Goal: Information Seeking & Learning: Learn about a topic

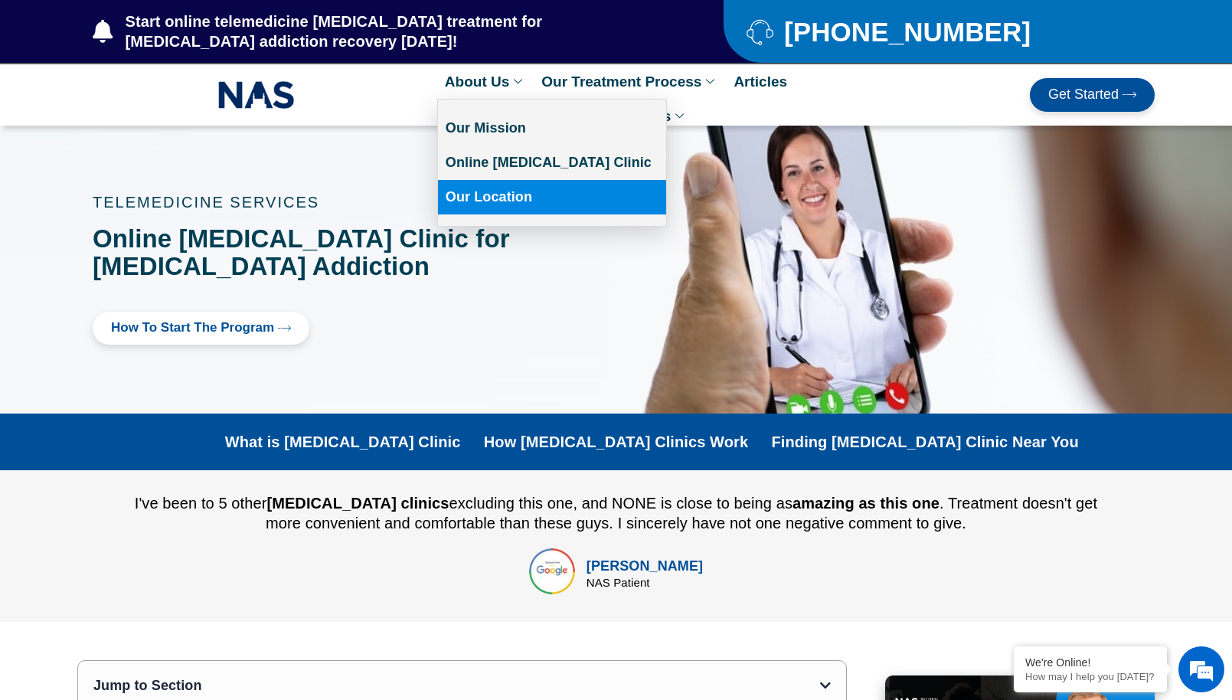
click at [480, 198] on link "Our Location" at bounding box center [552, 197] width 228 height 34
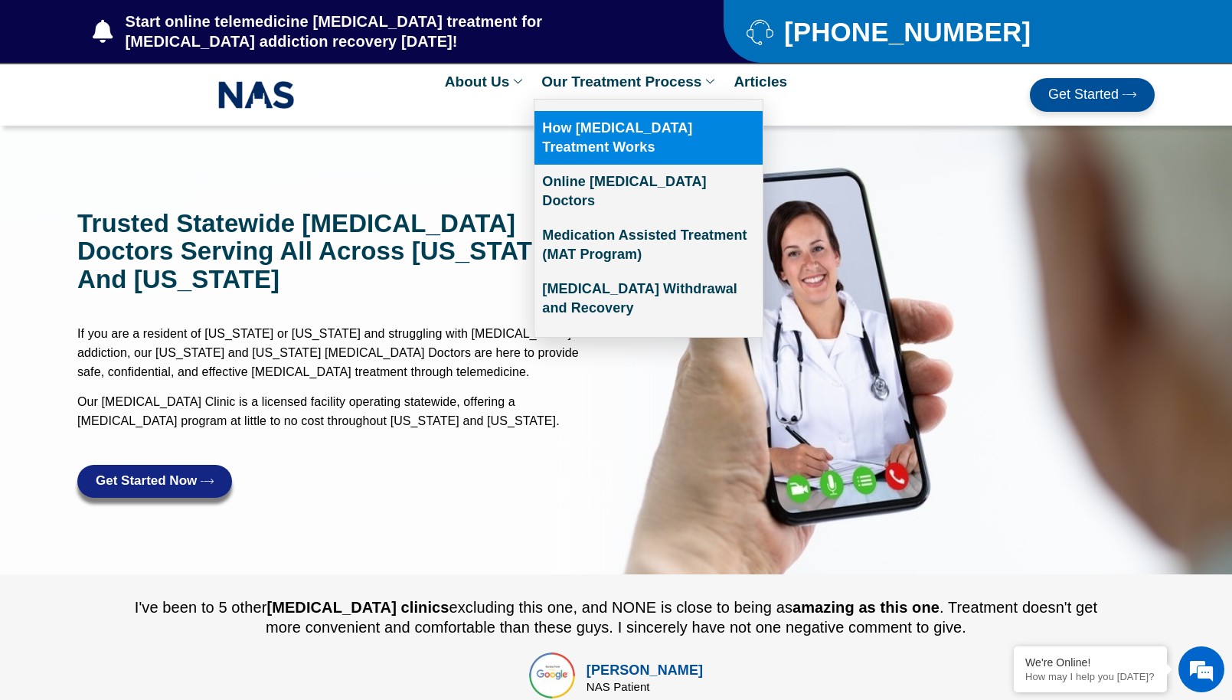
click at [571, 137] on link "How [MEDICAL_DATA] Treatment Works" at bounding box center [649, 138] width 228 height 54
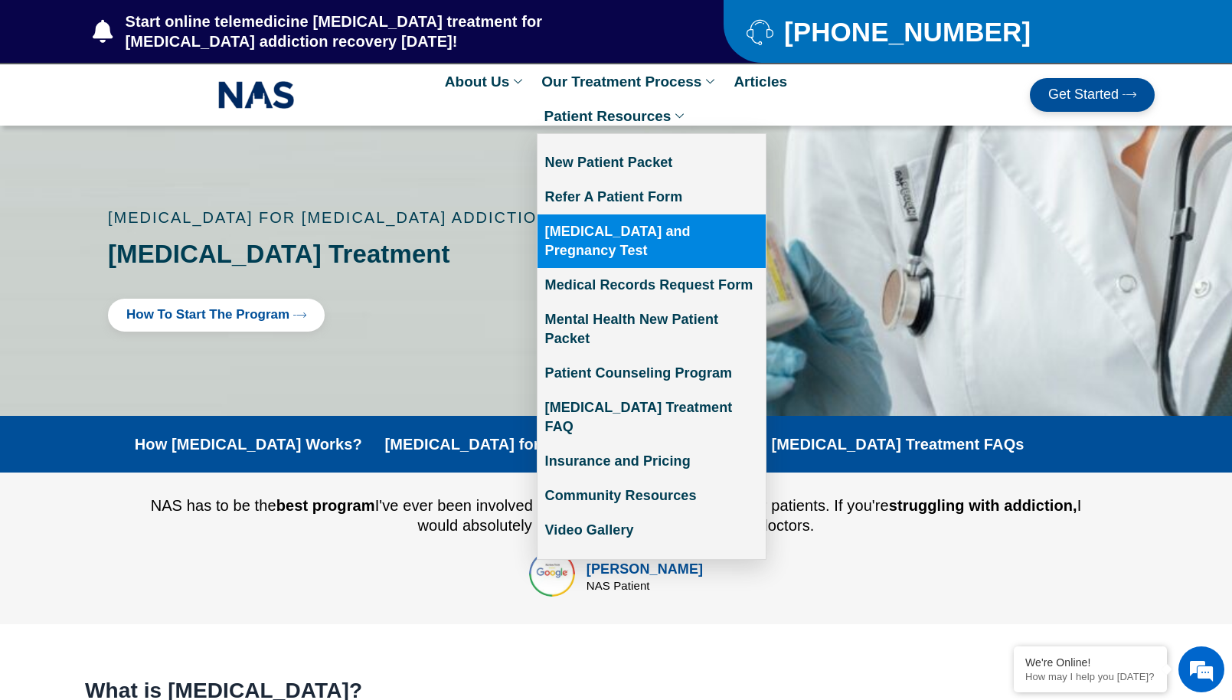
click at [617, 231] on link "[MEDICAL_DATA] and Pregnancy Test" at bounding box center [652, 241] width 228 height 54
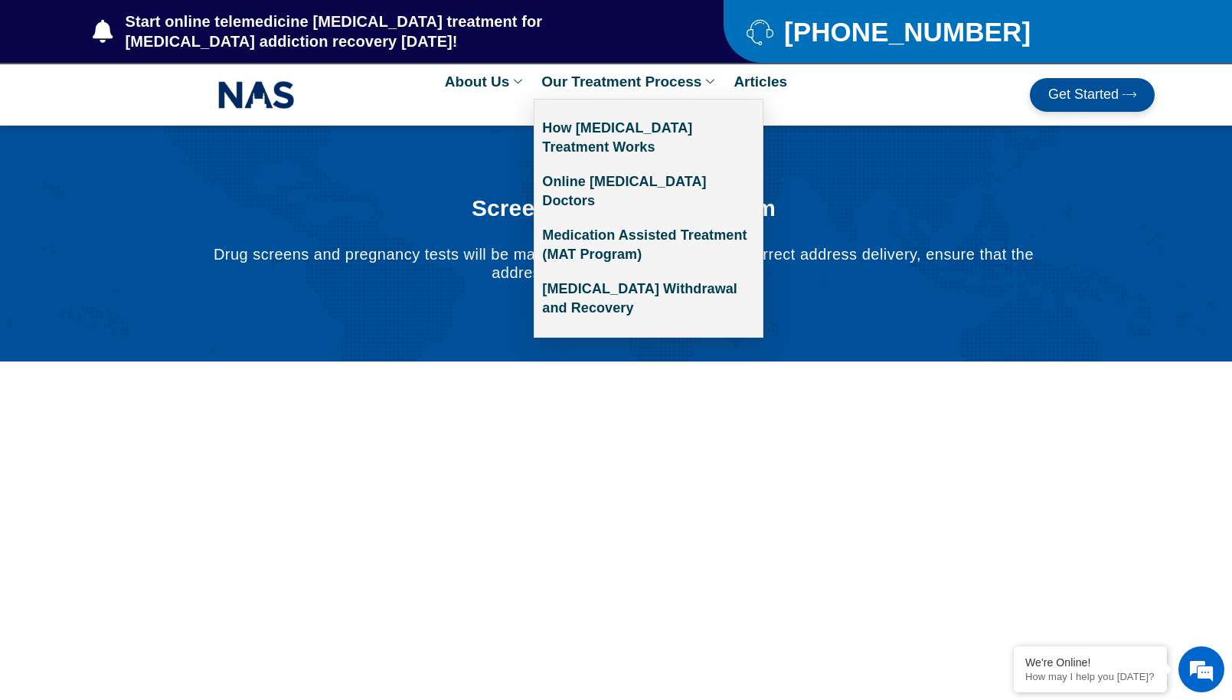
click at [665, 83] on link "Our Treatment Process" at bounding box center [630, 81] width 192 height 34
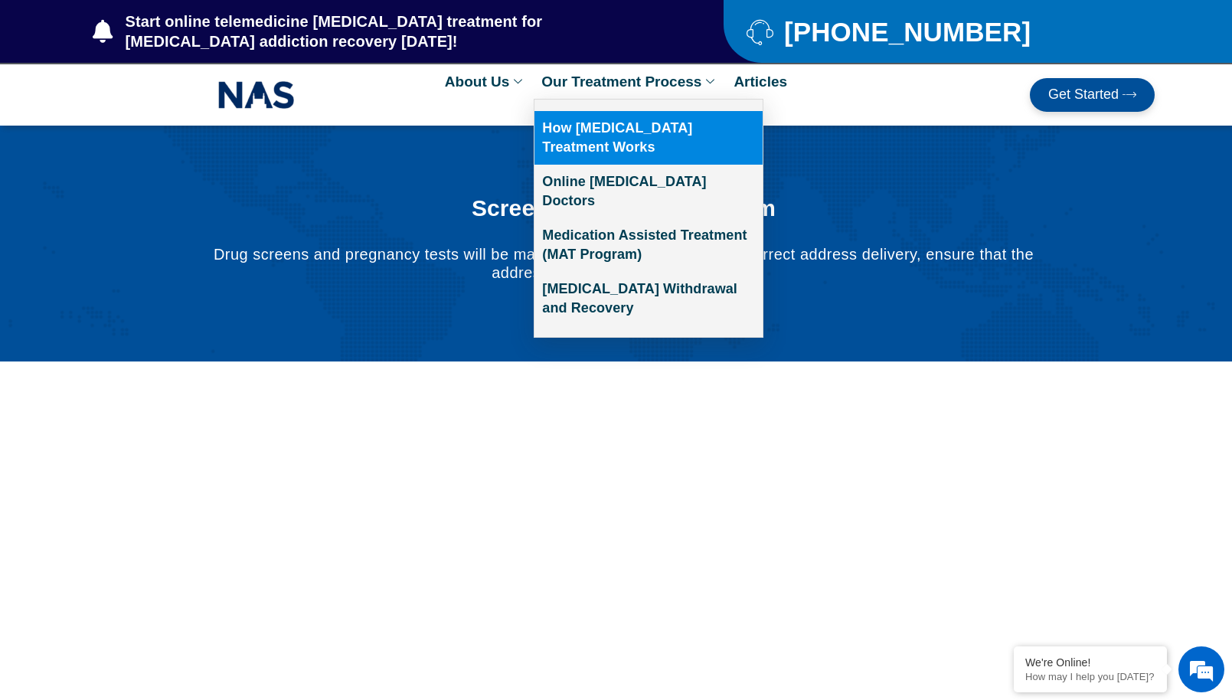
click at [574, 130] on link "How [MEDICAL_DATA] Treatment Works" at bounding box center [649, 138] width 228 height 54
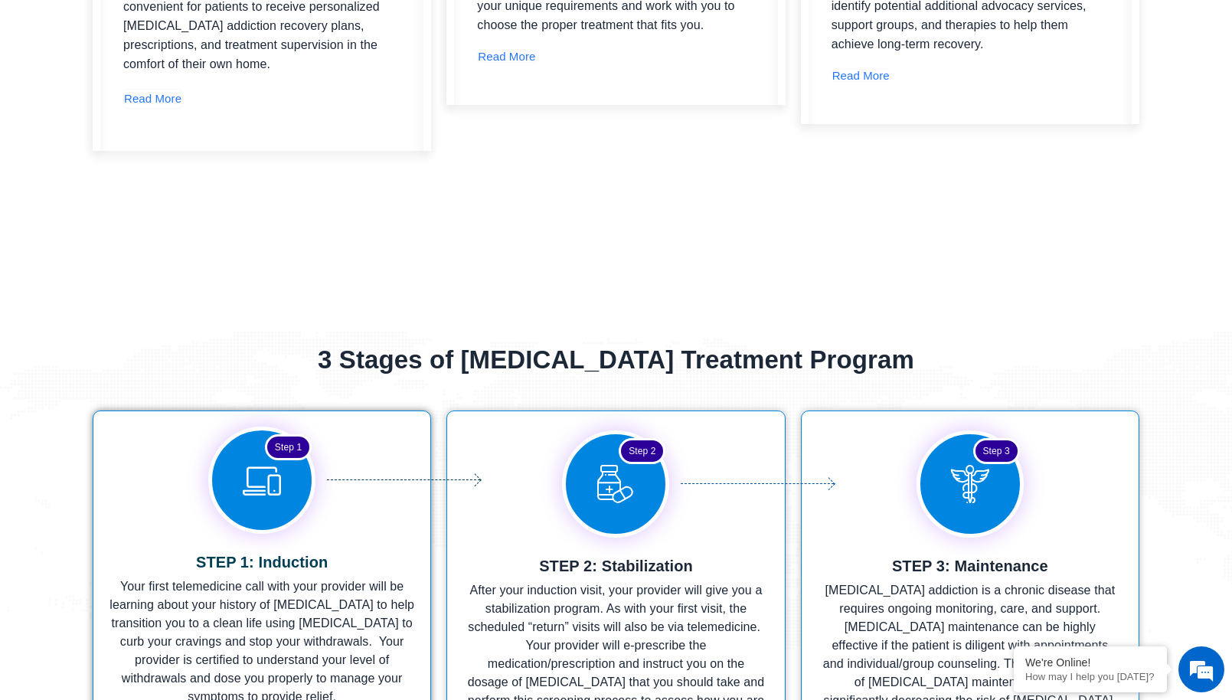
scroll to position [2574, 0]
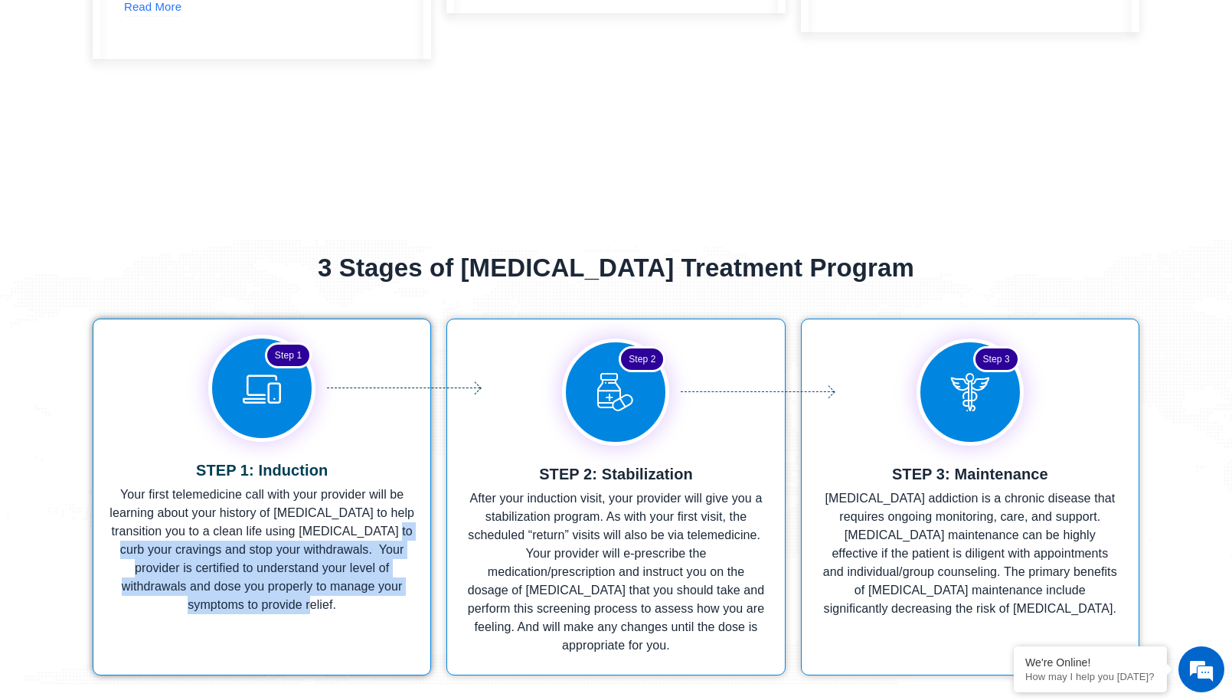
drag, startPoint x: 110, startPoint y: 479, endPoint x: 292, endPoint y: 543, distance: 192.6
click at [292, 543] on p "Your first telemedicine call with your provider will be learning about your his…" at bounding box center [262, 550] width 306 height 129
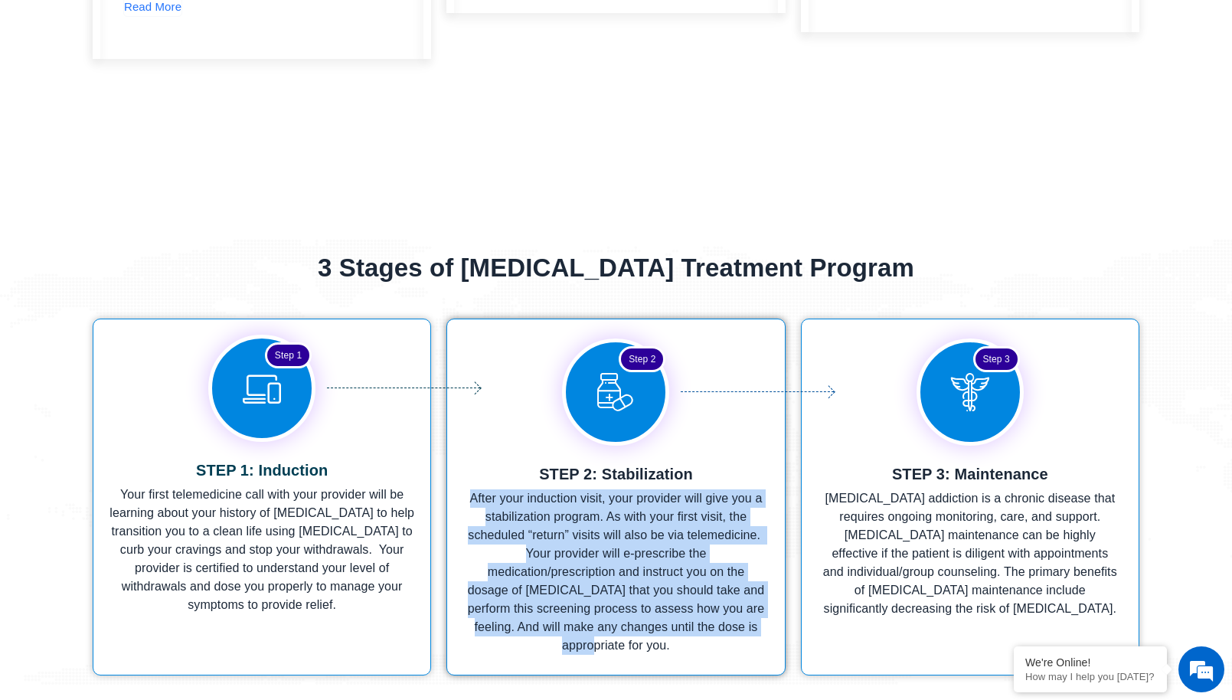
drag, startPoint x: 468, startPoint y: 436, endPoint x: 622, endPoint y: 586, distance: 215.0
click at [622, 586] on p "After your induction visit, your provider will give you a stabilization program…" at bounding box center [615, 571] width 299 height 165
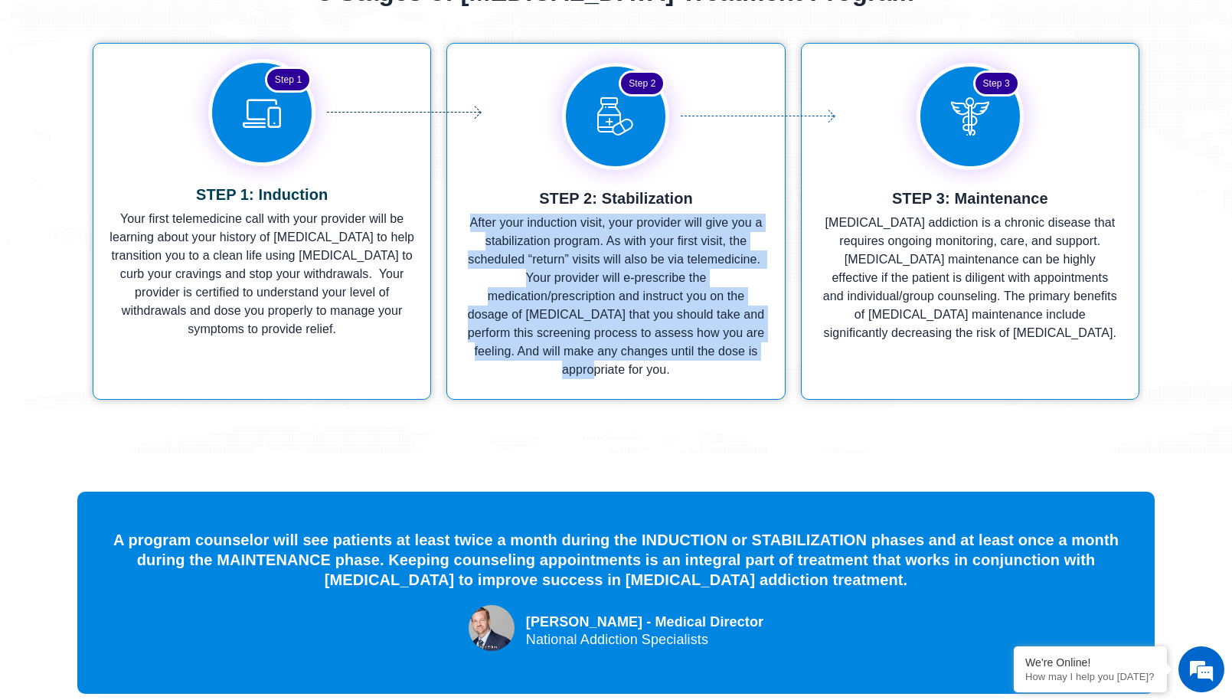
scroll to position [2941, 0]
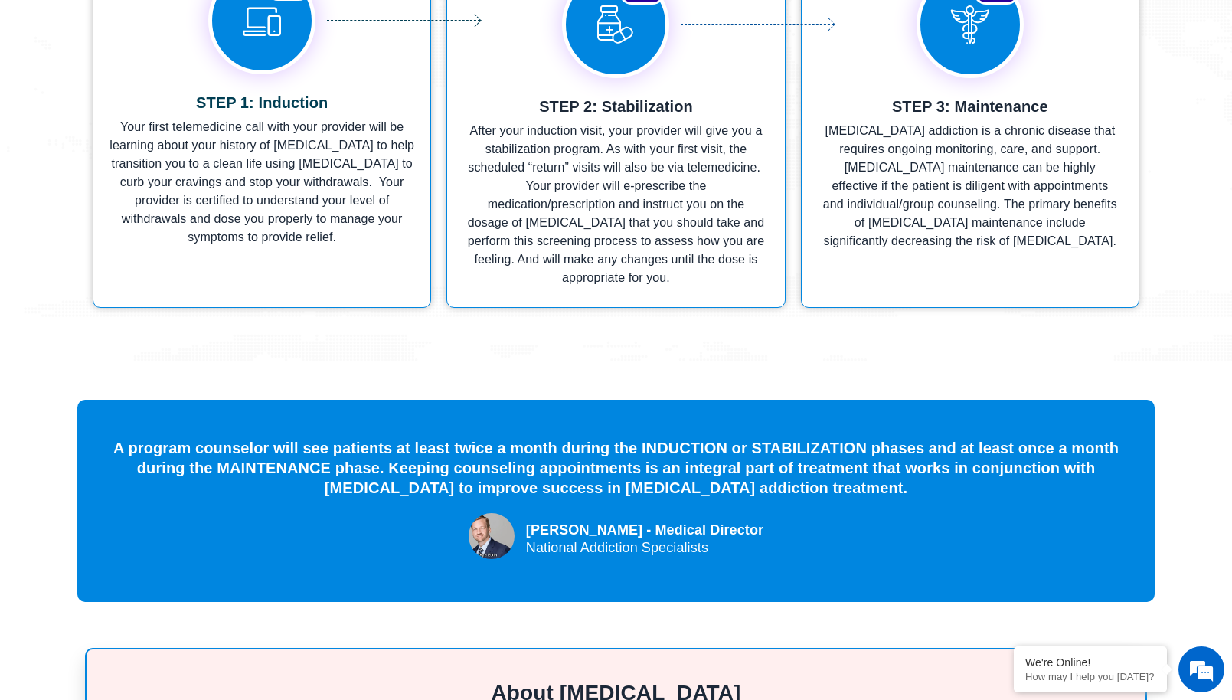
click at [542, 520] on div "[PERSON_NAME] - Medical Director" at bounding box center [644, 530] width 237 height 21
drag, startPoint x: 542, startPoint y: 460, endPoint x: 717, endPoint y: 470, distance: 175.7
click at [717, 520] on div "[PERSON_NAME] - Medical Director" at bounding box center [644, 530] width 237 height 21
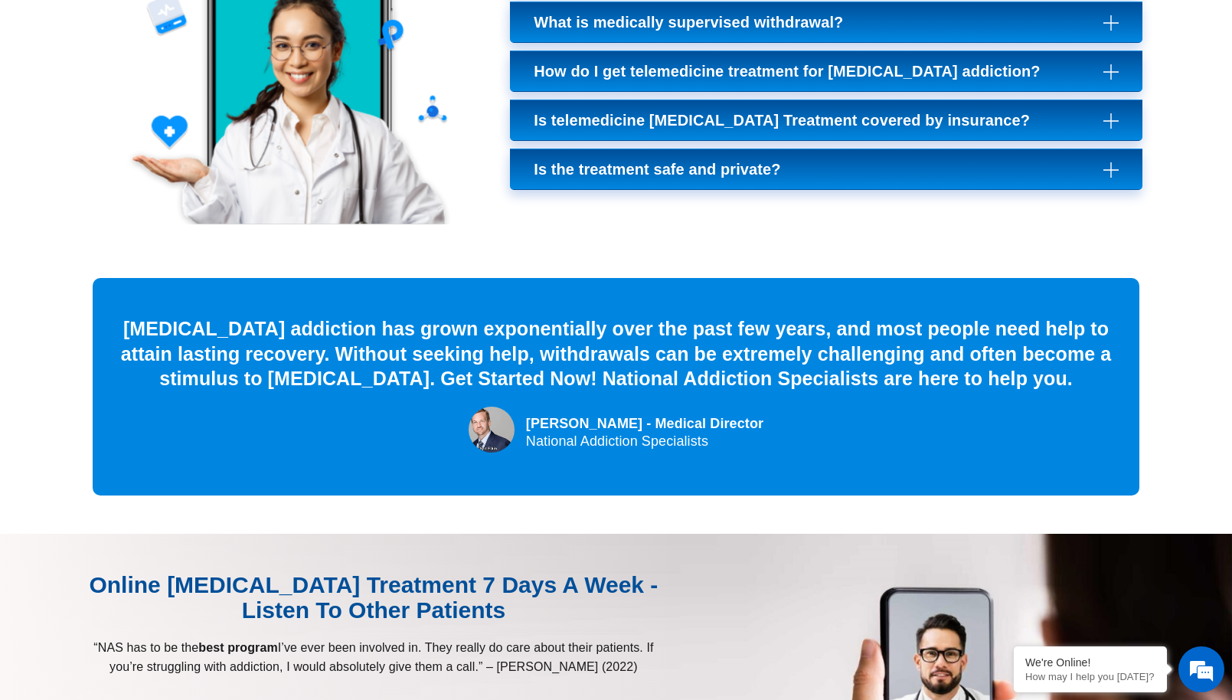
scroll to position [5791, 0]
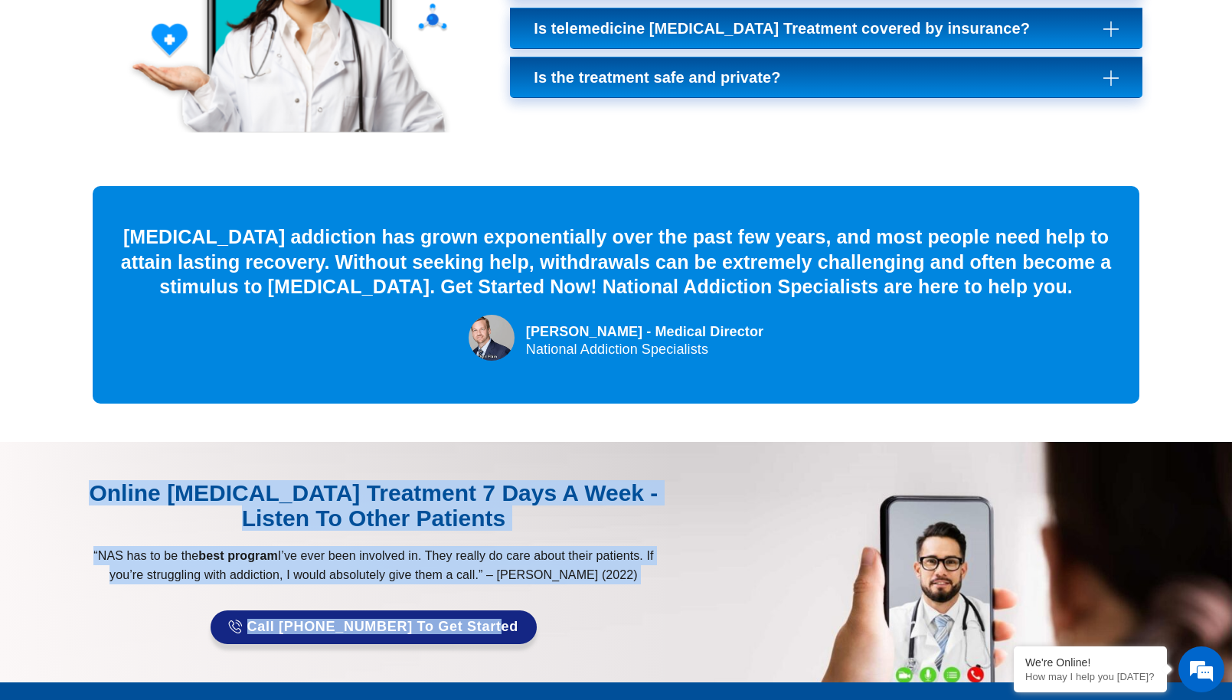
drag, startPoint x: 121, startPoint y: 375, endPoint x: 648, endPoint y: 516, distance: 545.5
click at [648, 516] on div "Online [MEDICAL_DATA] Treatment 7 Days A Week - Listen to Other Patients “NAS h…" at bounding box center [373, 562] width 593 height 164
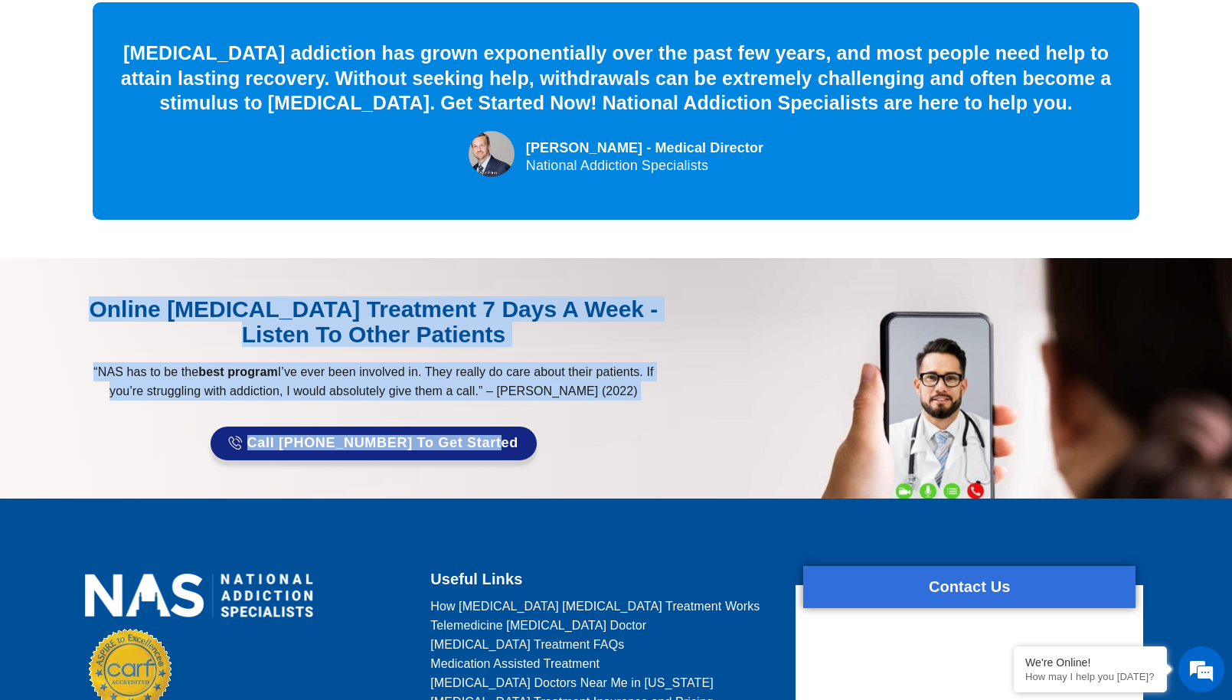
scroll to position [6067, 0]
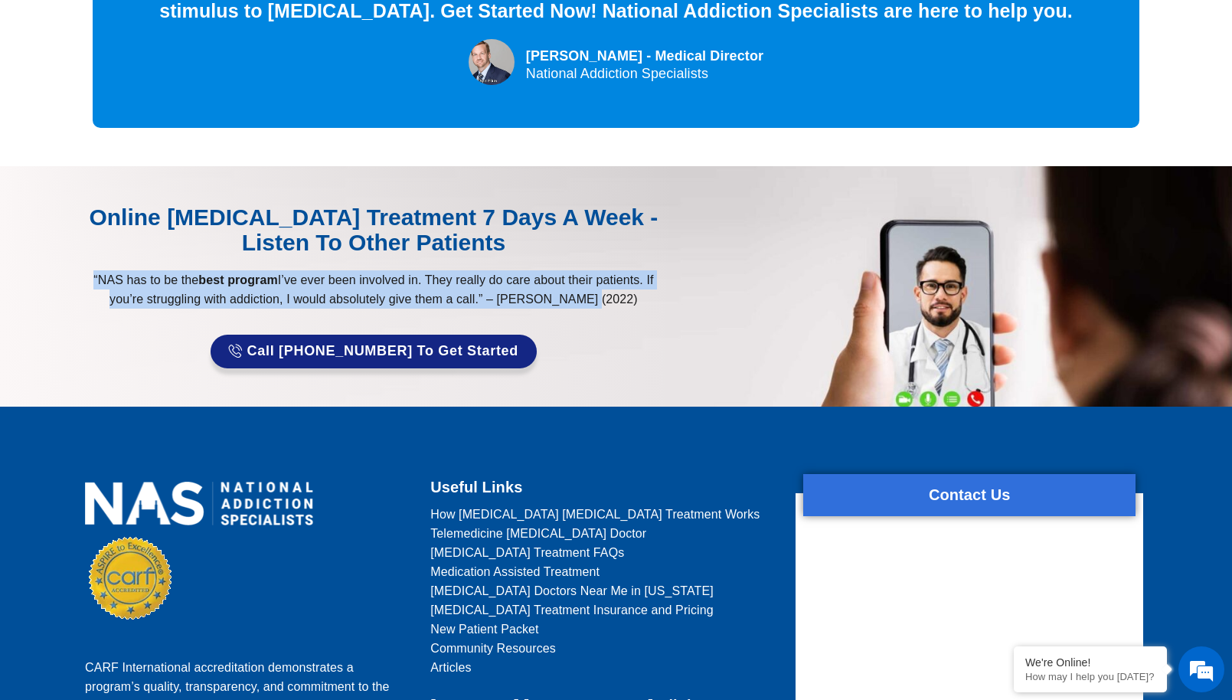
drag, startPoint x: 618, startPoint y: 198, endPoint x: 92, endPoint y: 172, distance: 526.9
click at [92, 270] on p "“NAS has to be the best program I’ve ever been involved in. They really do care…" at bounding box center [373, 289] width 593 height 38
